Goal: Task Accomplishment & Management: Manage account settings

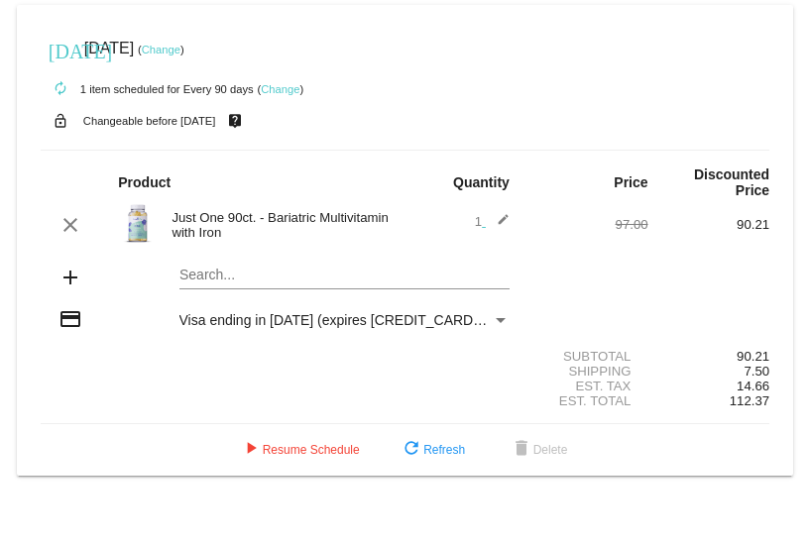
click at [180, 48] on link "Change" at bounding box center [161, 50] width 39 height 12
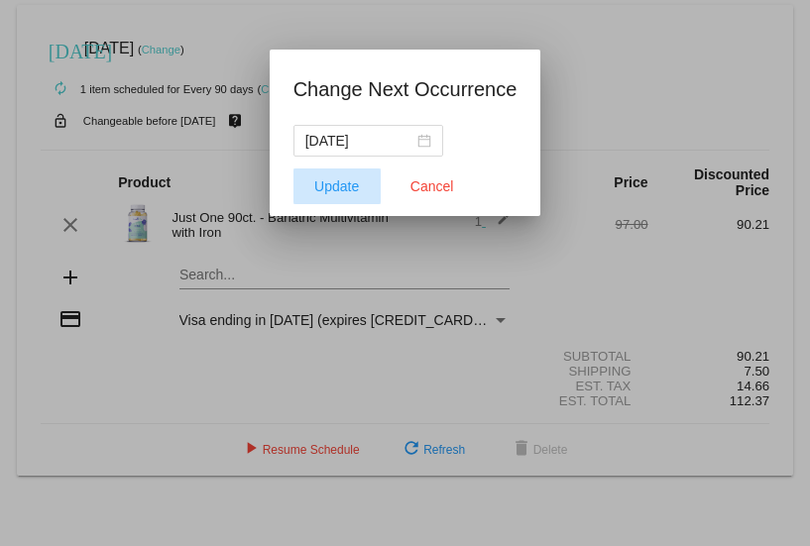
click at [344, 181] on span "Update" at bounding box center [336, 186] width 45 height 16
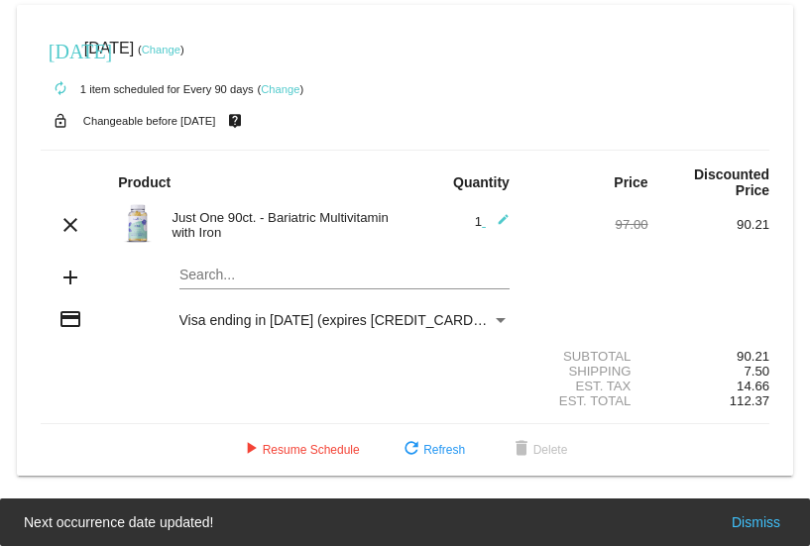
click at [180, 50] on link "Change" at bounding box center [161, 50] width 39 height 12
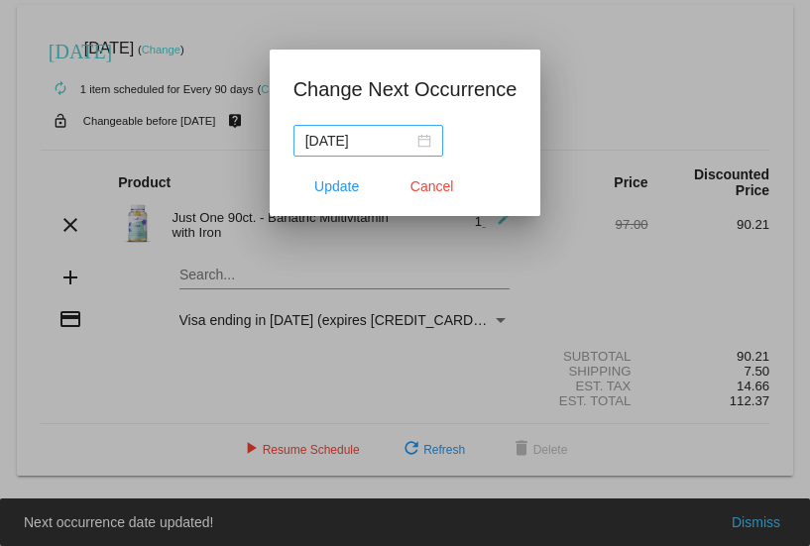
click at [424, 141] on div "[DATE]" at bounding box center [368, 141] width 126 height 22
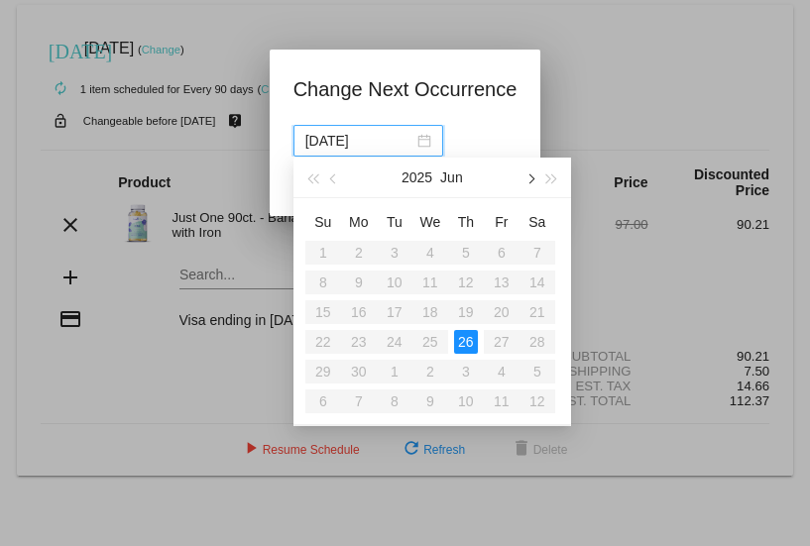
click at [536, 178] on button "button" at bounding box center [529, 178] width 22 height 40
click at [537, 179] on button "button" at bounding box center [529, 178] width 22 height 40
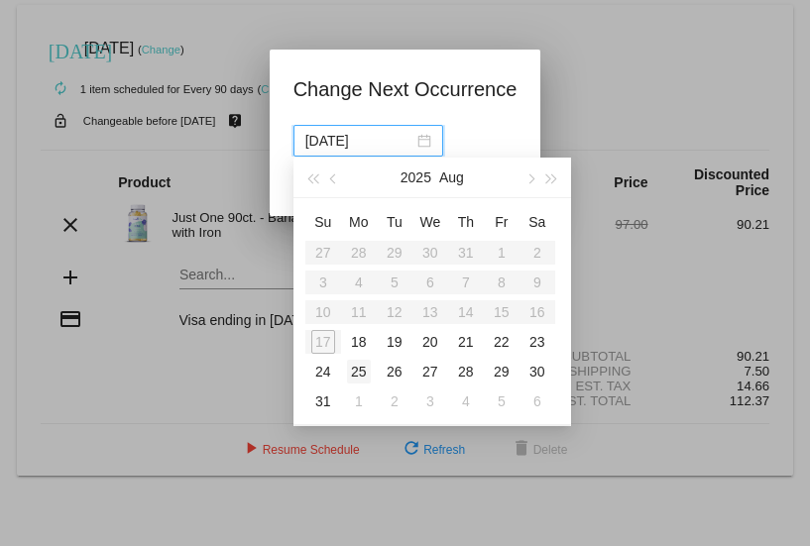
click at [356, 371] on div "25" at bounding box center [359, 372] width 24 height 24
type input "[DATE]"
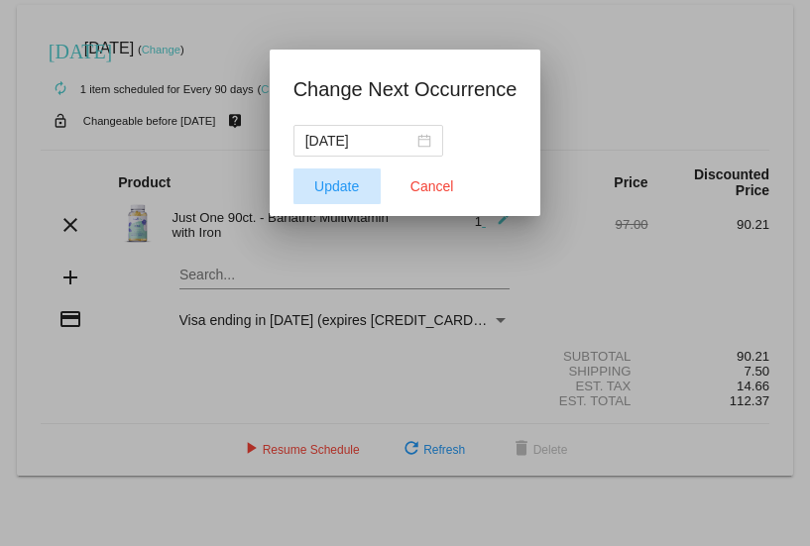
click at [329, 185] on span "Update" at bounding box center [336, 186] width 45 height 16
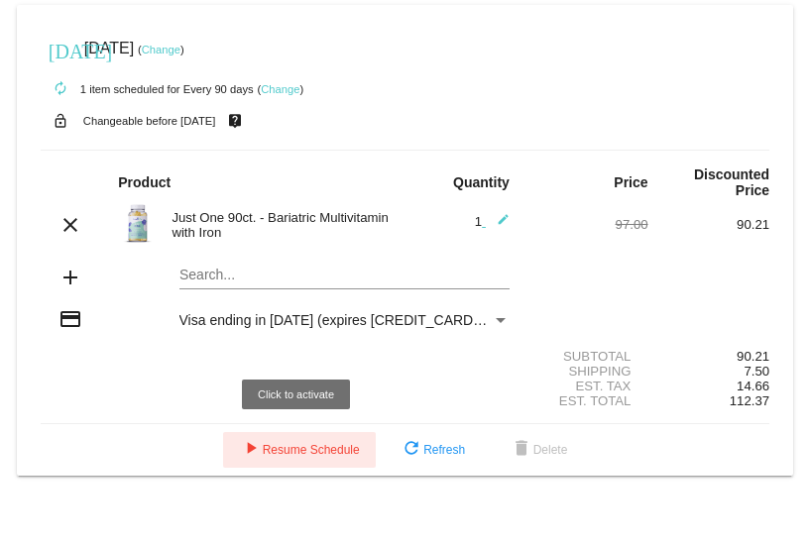
click at [285, 446] on span "play_arrow Resume Schedule" at bounding box center [299, 450] width 121 height 14
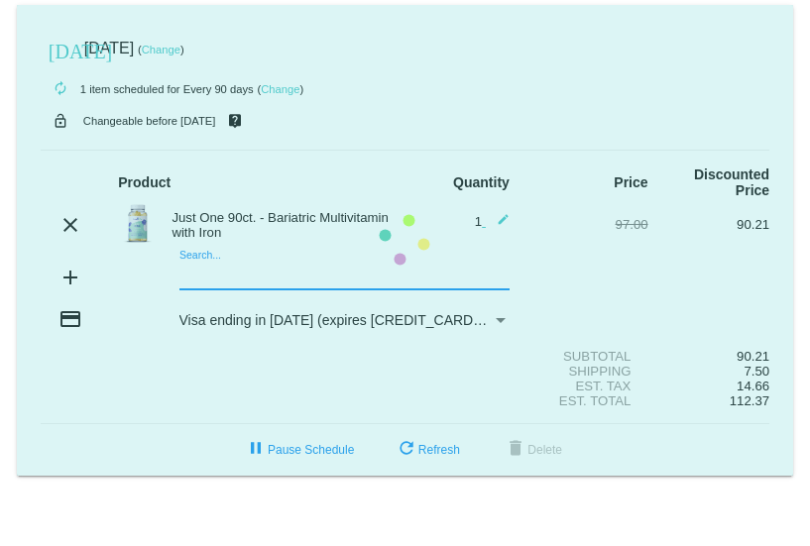
click at [225, 276] on mat-card "[DATE] [DATE] ( Change ) autorenew 1 item scheduled for Every 90 days ( Change …" at bounding box center [405, 240] width 776 height 471
click at [230, 276] on mat-card "today Aug 24 2025 ( Change ) autorenew 1 item scheduled for Every 90 days ( Cha…" at bounding box center [405, 240] width 776 height 471
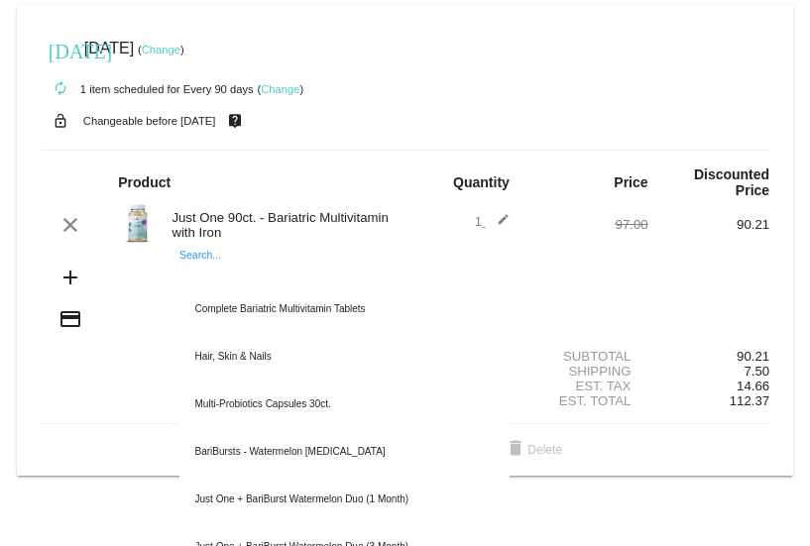
click at [113, 399] on div "Est. Total 112.37" at bounding box center [405, 400] width 728 height 15
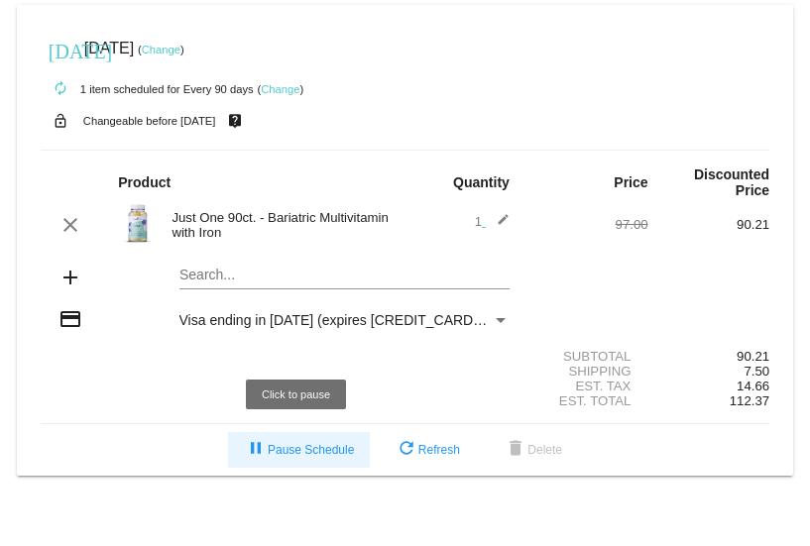
click at [305, 447] on span "pause Pause Schedule" at bounding box center [299, 450] width 110 height 14
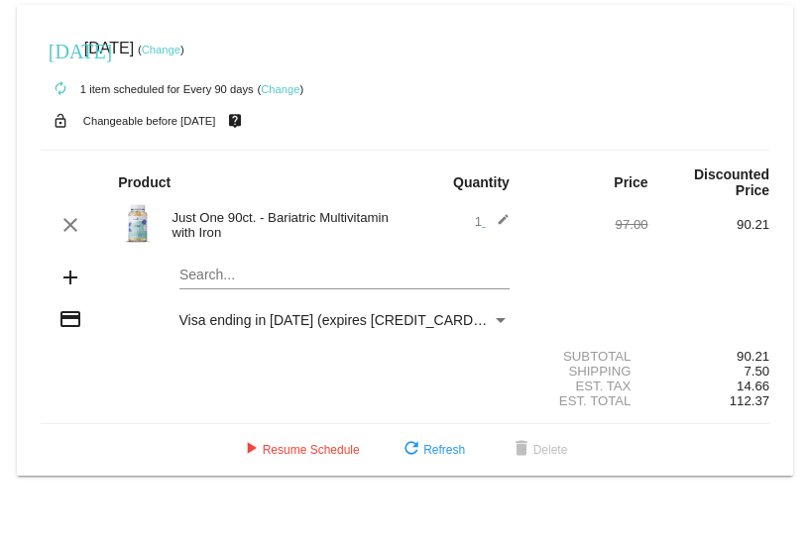
click at [180, 49] on link "Change" at bounding box center [161, 50] width 39 height 12
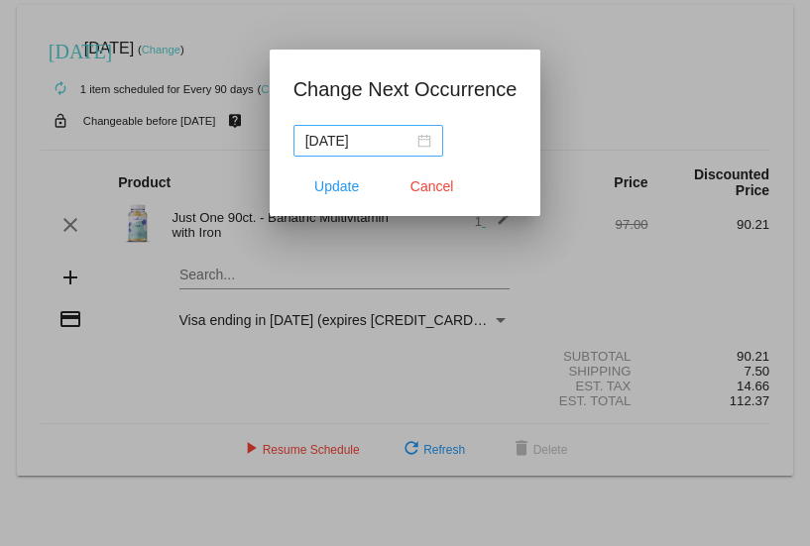
click at [422, 139] on div "[DATE]" at bounding box center [368, 141] width 126 height 22
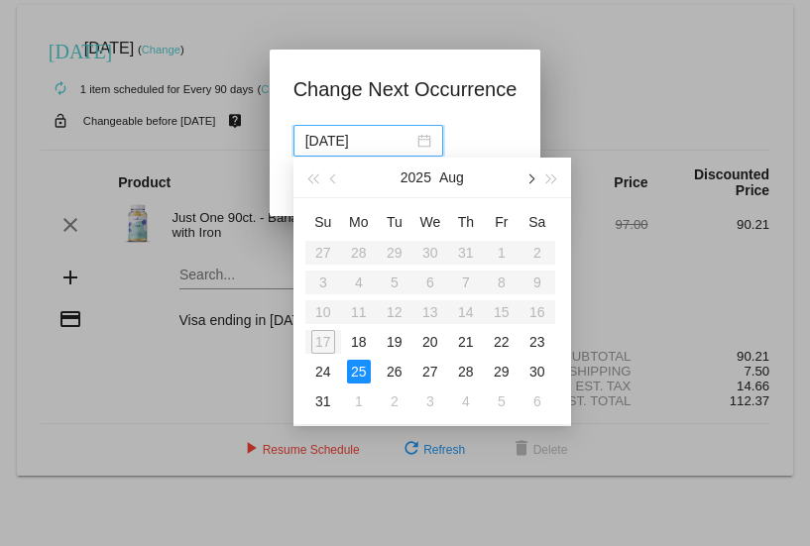
click at [529, 180] on span "button" at bounding box center [529, 179] width 10 height 10
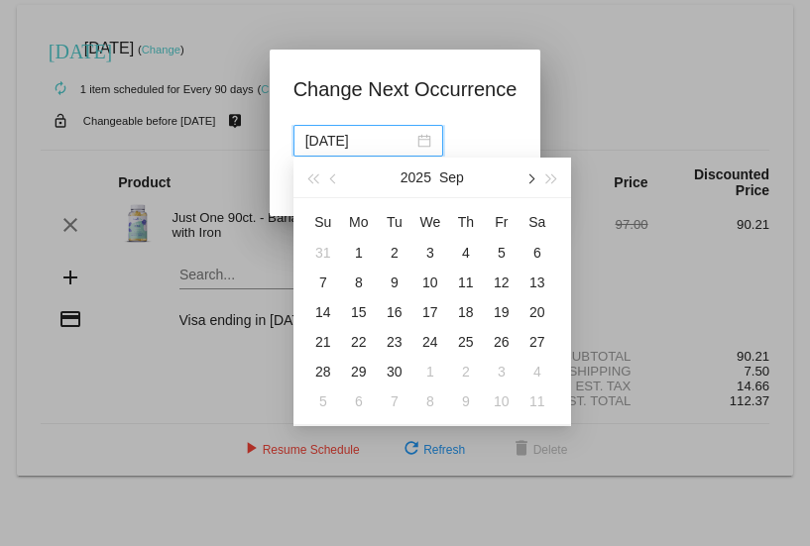
click at [529, 180] on span "button" at bounding box center [529, 179] width 10 height 10
click at [541, 346] on div "25" at bounding box center [537, 342] width 24 height 24
type input "[DATE]"
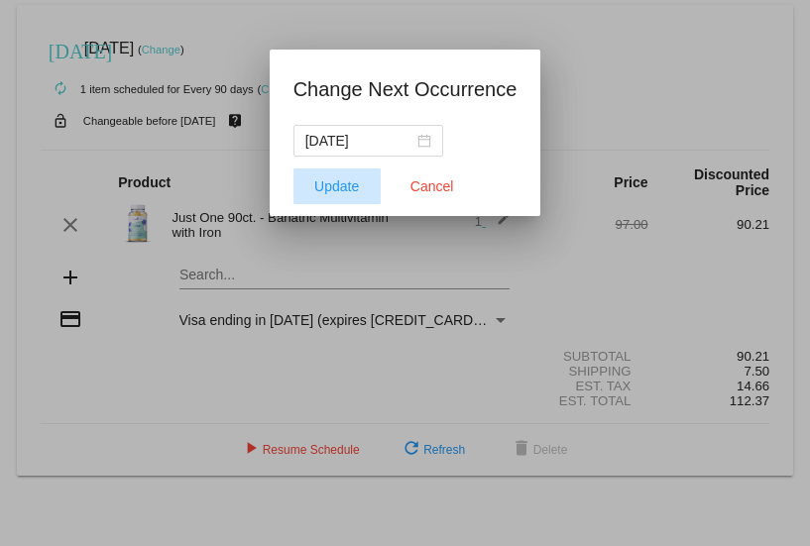
click at [345, 187] on span "Update" at bounding box center [336, 186] width 45 height 16
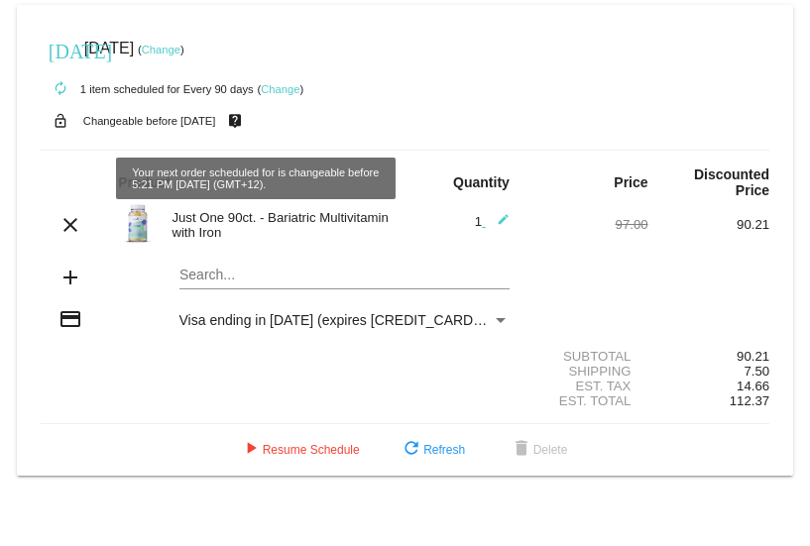
click at [180, 49] on link "Change" at bounding box center [161, 50] width 39 height 12
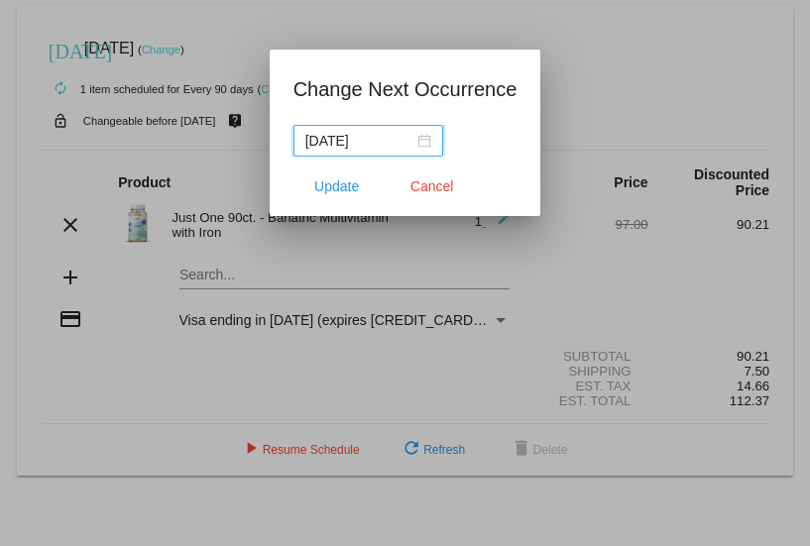
click at [422, 140] on div "2025-10-25" at bounding box center [368, 141] width 126 height 22
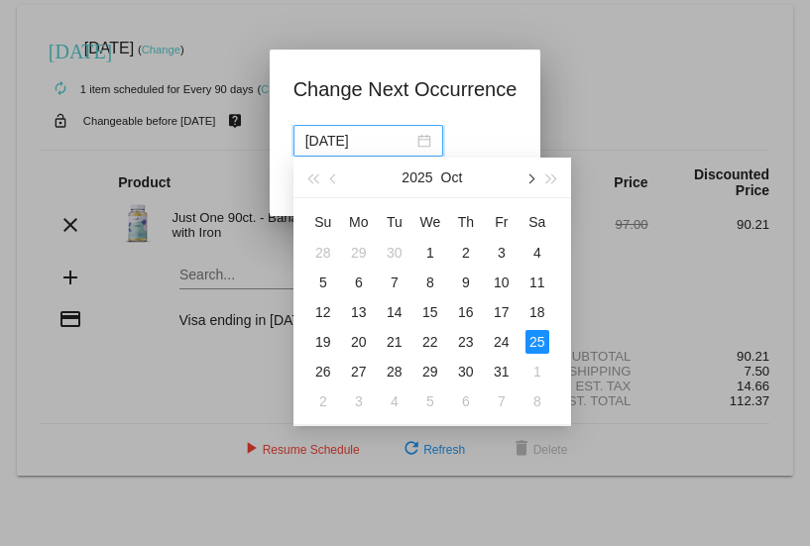
click at [531, 181] on span "button" at bounding box center [529, 179] width 10 height 10
click at [394, 375] on div "25" at bounding box center [395, 372] width 24 height 24
type input "2025-11-25"
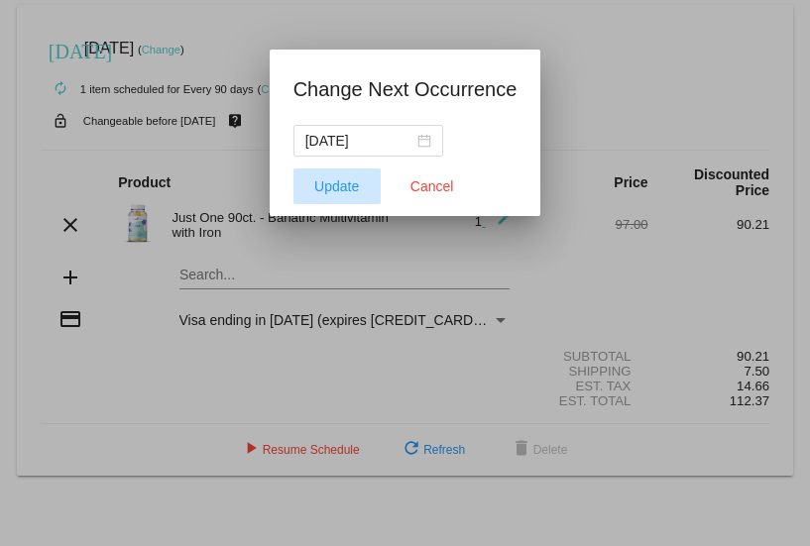
click at [347, 183] on span "Update" at bounding box center [336, 186] width 45 height 16
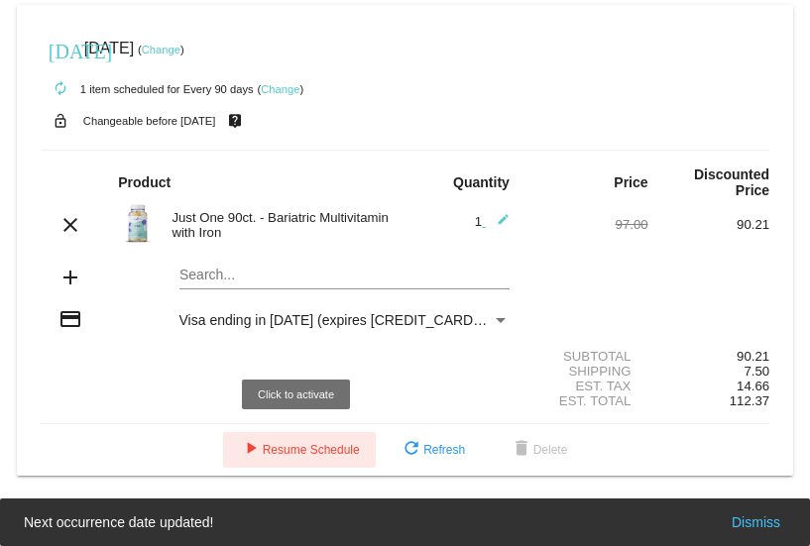
click at [325, 447] on span "play_arrow Resume Schedule" at bounding box center [299, 450] width 121 height 14
